Goal: Use online tool/utility

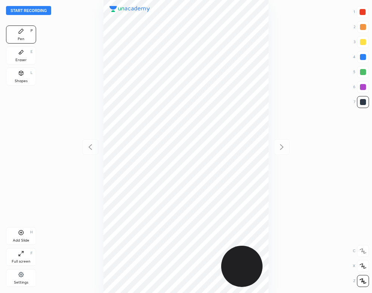
scroll to position [293, 251]
click at [41, 12] on button "Start recording" at bounding box center [28, 10] width 45 height 9
click at [361, 59] on div at bounding box center [362, 57] width 6 height 6
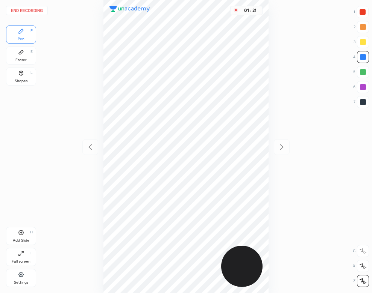
click at [71, 104] on div "01 : 21" at bounding box center [185, 146] width 251 height 293
click at [87, 107] on div "01 : 32" at bounding box center [185, 146] width 251 height 293
click at [23, 237] on div "Add Slide H" at bounding box center [21, 236] width 30 height 18
click at [90, 148] on icon at bounding box center [90, 147] width 9 height 9
click at [281, 148] on icon at bounding box center [281, 147] width 9 height 9
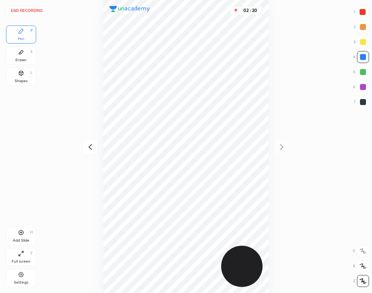
click at [88, 144] on icon at bounding box center [90, 147] width 9 height 9
click at [279, 146] on icon at bounding box center [281, 147] width 9 height 9
click at [88, 143] on icon at bounding box center [90, 147] width 9 height 9
click at [282, 145] on icon at bounding box center [281, 147] width 9 height 9
click at [16, 54] on div "Eraser E" at bounding box center [21, 56] width 30 height 18
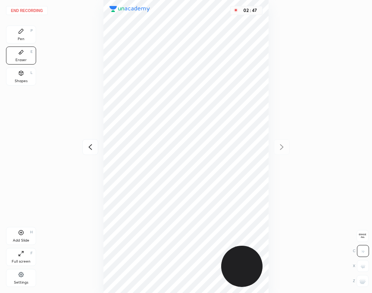
click at [22, 31] on icon at bounding box center [21, 31] width 5 height 5
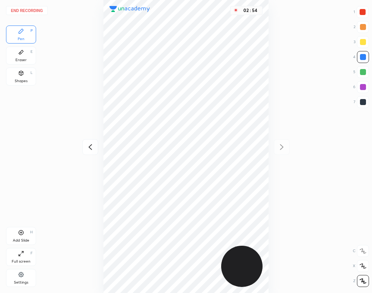
click at [90, 145] on icon at bounding box center [89, 147] width 3 height 6
click at [283, 144] on icon at bounding box center [281, 147] width 9 height 9
click at [87, 147] on icon at bounding box center [90, 147] width 9 height 9
click at [278, 143] on icon at bounding box center [281, 147] width 9 height 9
click at [22, 61] on div "Eraser" at bounding box center [20, 60] width 11 height 4
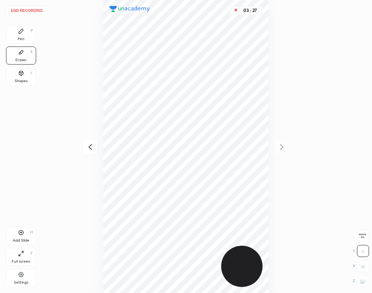
click at [14, 32] on div "Pen P" at bounding box center [21, 35] width 30 height 18
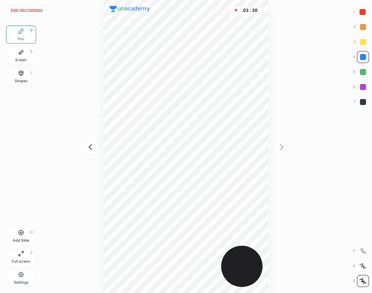
click at [88, 149] on icon at bounding box center [90, 147] width 9 height 9
click at [279, 143] on icon at bounding box center [281, 147] width 9 height 9
click at [89, 148] on icon at bounding box center [90, 147] width 9 height 9
click at [279, 145] on icon at bounding box center [281, 147] width 9 height 9
click at [27, 54] on div "Eraser E" at bounding box center [21, 56] width 30 height 18
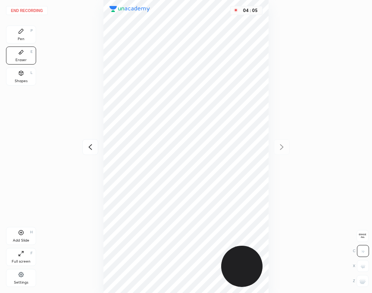
click at [29, 36] on div "Pen P" at bounding box center [21, 35] width 30 height 18
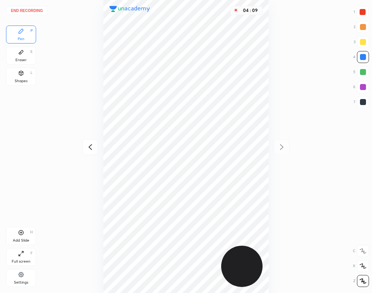
click at [88, 146] on icon at bounding box center [90, 147] width 9 height 9
click at [282, 146] on icon at bounding box center [281, 147] width 9 height 9
click at [88, 148] on icon at bounding box center [90, 147] width 9 height 9
click at [282, 147] on icon at bounding box center [281, 147] width 3 height 6
click at [28, 60] on div "Eraser E" at bounding box center [21, 56] width 30 height 18
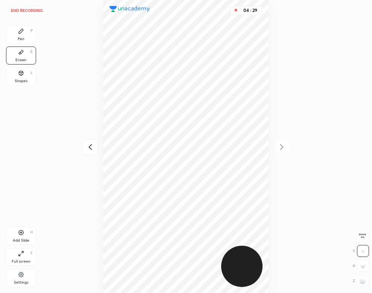
click at [26, 31] on div "Pen P" at bounding box center [21, 35] width 30 height 18
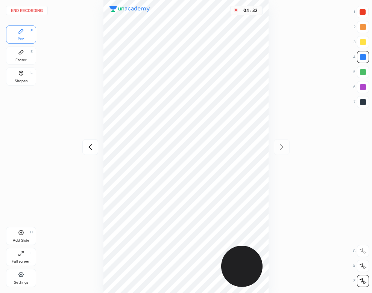
click at [93, 147] on icon at bounding box center [90, 147] width 9 height 9
click at [279, 147] on icon at bounding box center [281, 147] width 9 height 9
click at [86, 148] on icon at bounding box center [90, 147] width 9 height 9
click at [283, 145] on icon at bounding box center [281, 147] width 9 height 9
click at [26, 238] on div "Add Slide H" at bounding box center [21, 236] width 30 height 18
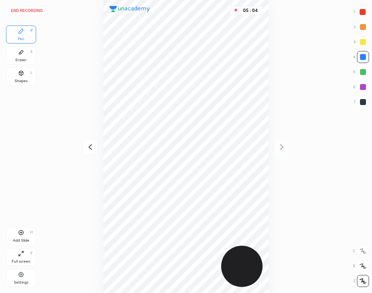
click at [83, 145] on div at bounding box center [90, 147] width 16 height 16
click at [85, 147] on div at bounding box center [90, 147] width 16 height 16
click at [272, 143] on div "05 : 10" at bounding box center [185, 146] width 251 height 293
click at [35, 10] on button "End recording" at bounding box center [27, 10] width 42 height 9
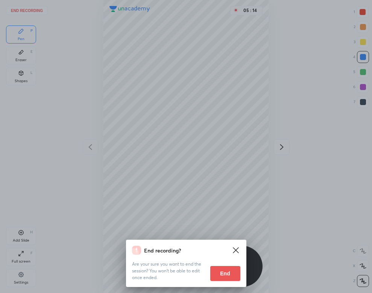
click at [219, 267] on button "End" at bounding box center [225, 273] width 30 height 15
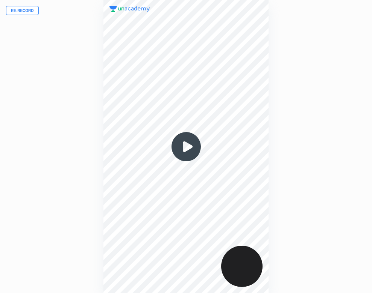
click at [191, 150] on img at bounding box center [186, 147] width 36 height 36
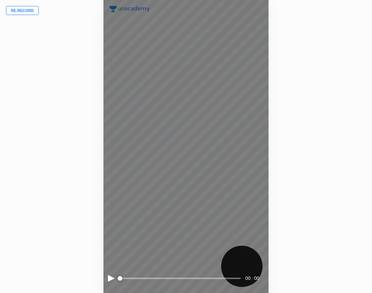
click at [110, 278] on div at bounding box center [111, 278] width 7 height 7
